Goal: Task Accomplishment & Management: Manage account settings

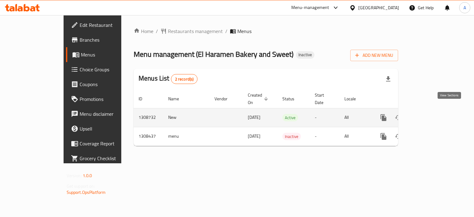
click at [431, 115] on icon "enhanced table" at bounding box center [429, 118] width 6 height 6
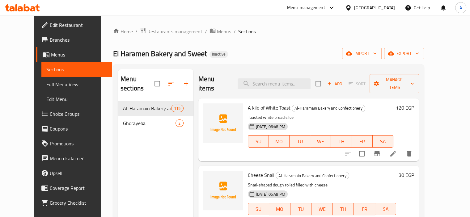
click at [51, 54] on span "Menus" at bounding box center [79, 54] width 56 height 7
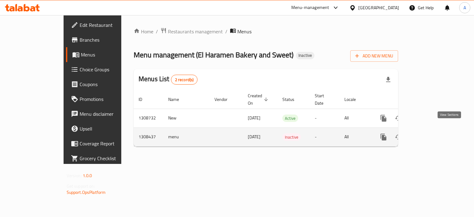
click at [436, 130] on link "enhanced table" at bounding box center [428, 137] width 15 height 15
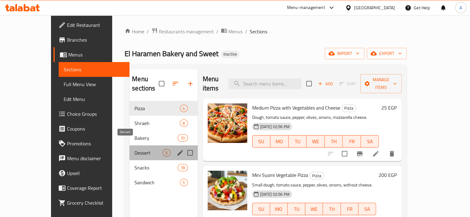
click at [134, 149] on span "Dessert" at bounding box center [148, 152] width 28 height 7
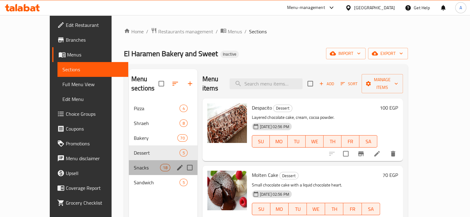
click at [130, 164] on div "Snacks 18" at bounding box center [163, 167] width 69 height 15
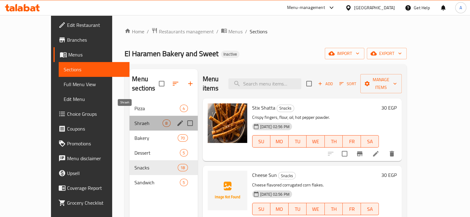
click at [134, 120] on span "Shraeh" at bounding box center [148, 123] width 28 height 7
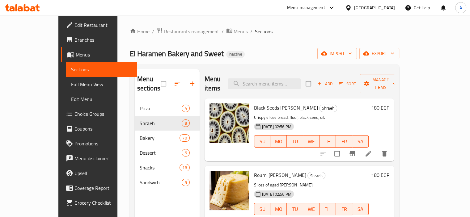
click at [76, 56] on span "Menus" at bounding box center [104, 54] width 56 height 7
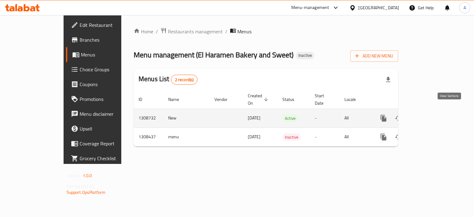
click at [432, 115] on icon "enhanced table" at bounding box center [428, 118] width 7 height 7
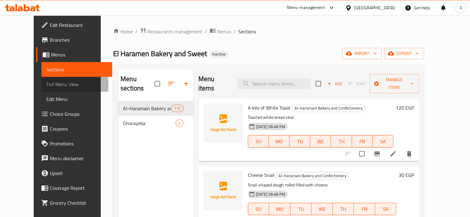
click at [46, 85] on span "Full Menu View" at bounding box center [76, 84] width 61 height 7
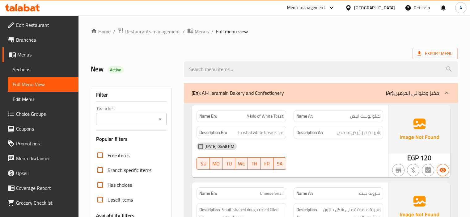
click at [173, 76] on div "New Active" at bounding box center [134, 69] width 94 height 27
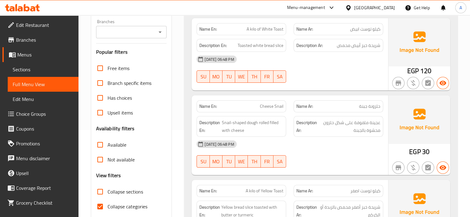
scroll to position [93, 0]
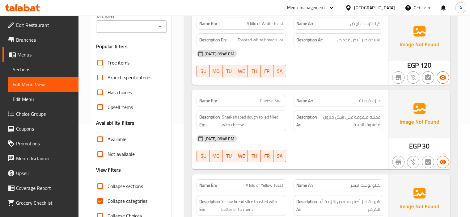
click at [134, 197] on span "Collapse categories" at bounding box center [127, 200] width 40 height 7
click at [107, 197] on input "Collapse categories" at bounding box center [100, 201] width 15 height 15
checkbox input "false"
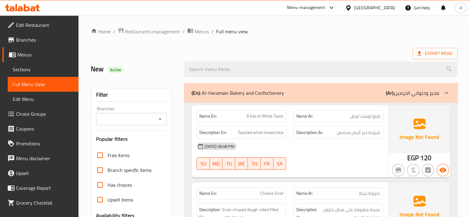
click at [163, 67] on h2 "New Active" at bounding box center [134, 69] width 86 height 9
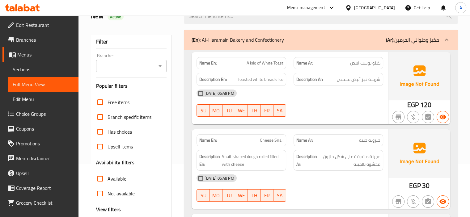
scroll to position [62, 0]
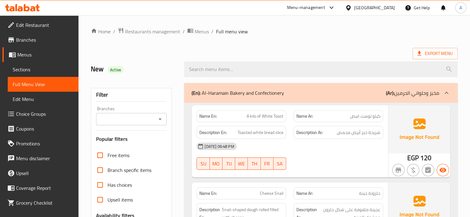
click at [48, 25] on span "Edit Restaurant" at bounding box center [44, 24] width 57 height 7
